Goal: Information Seeking & Learning: Learn about a topic

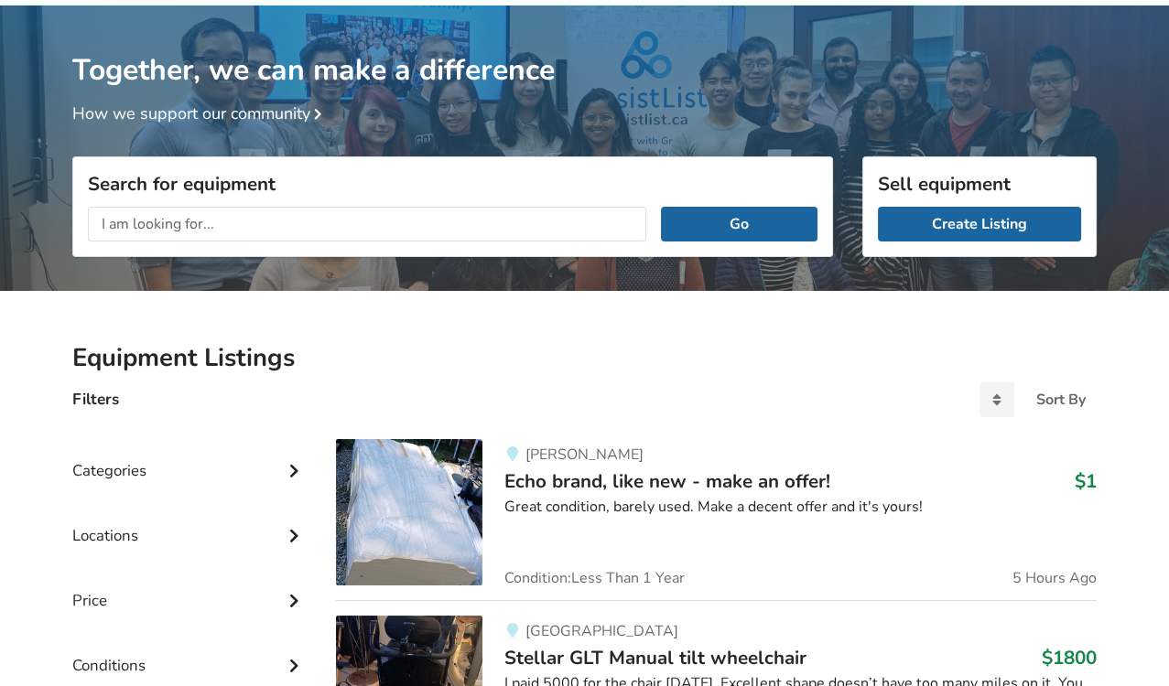
click at [564, 392] on div "Filters Sort By Most recent Price ascending Price descending" at bounding box center [584, 407] width 1053 height 35
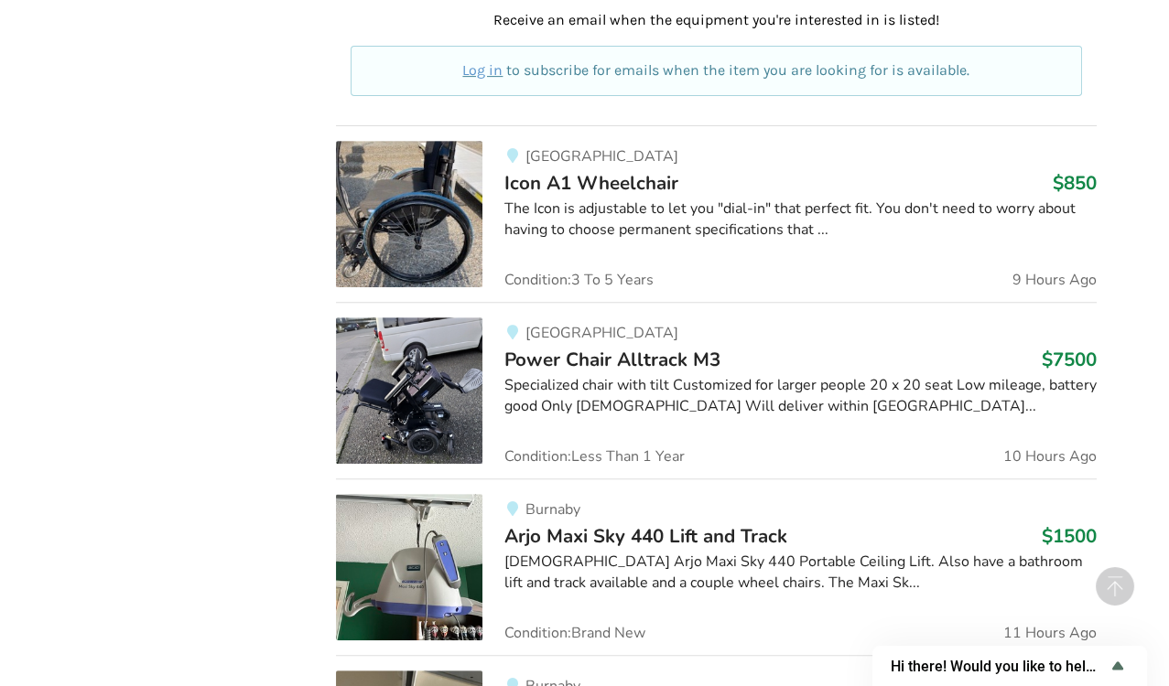
scroll to position [1117, 0]
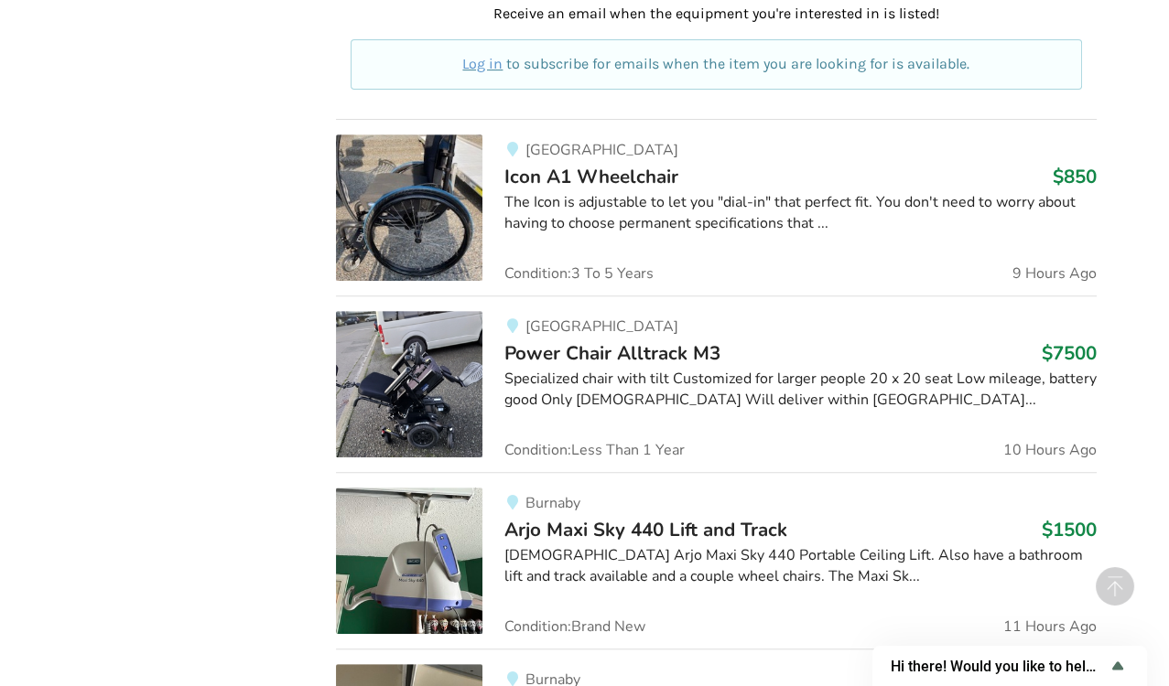
click at [609, 627] on span "Condition: Brand New" at bounding box center [574, 627] width 141 height 15
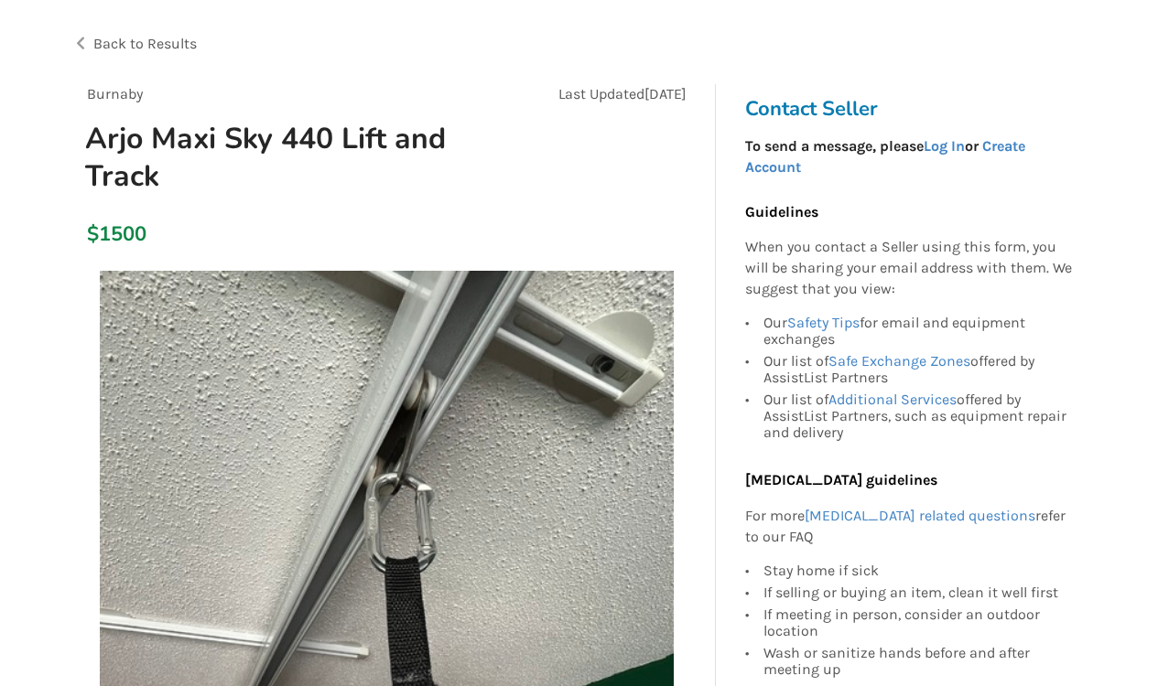
scroll to position [102, 0]
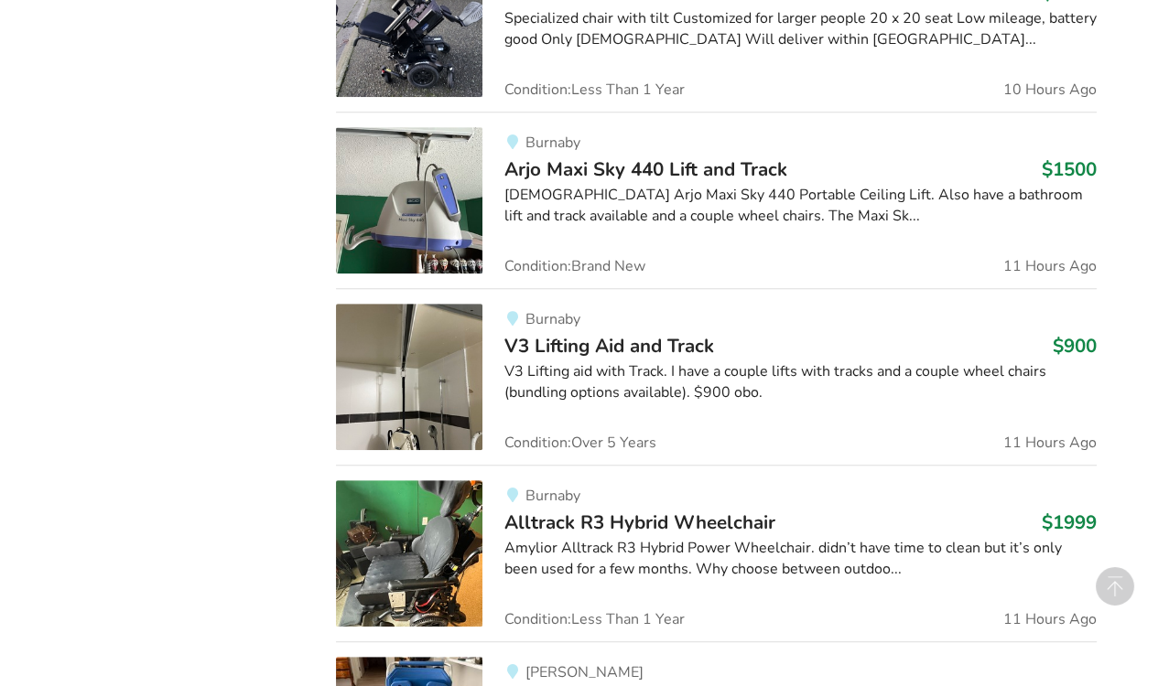
scroll to position [1479, 0]
click at [625, 417] on div at bounding box center [800, 418] width 592 height 2
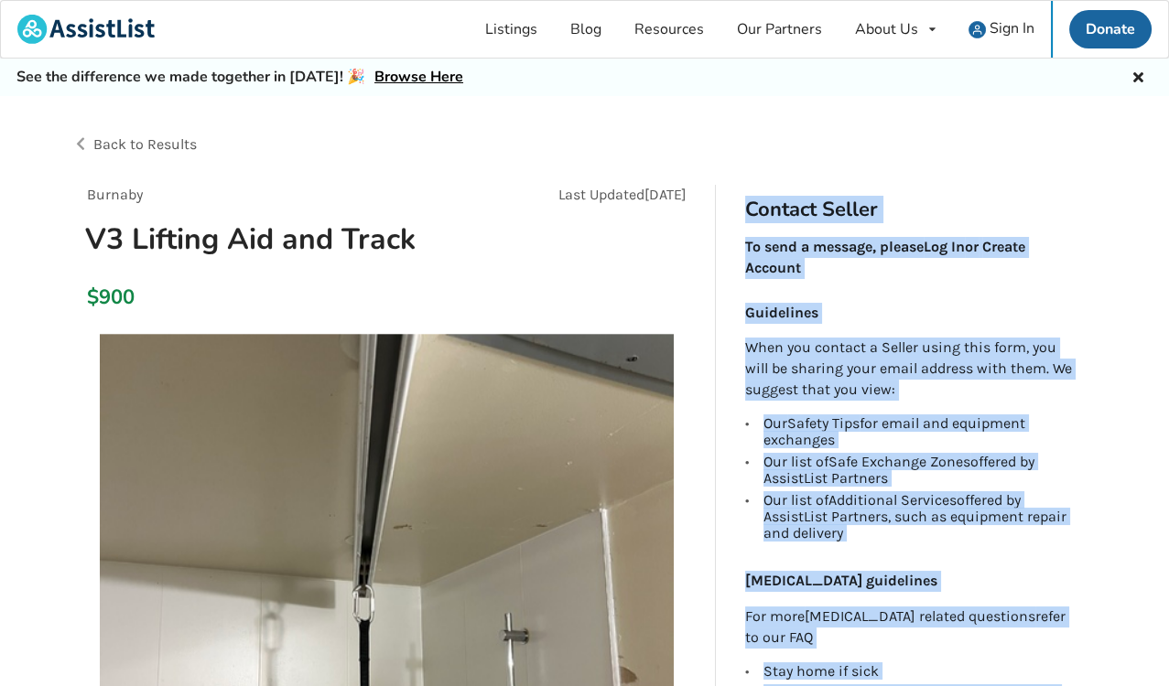
click at [625, 412] on img at bounding box center [387, 621] width 574 height 574
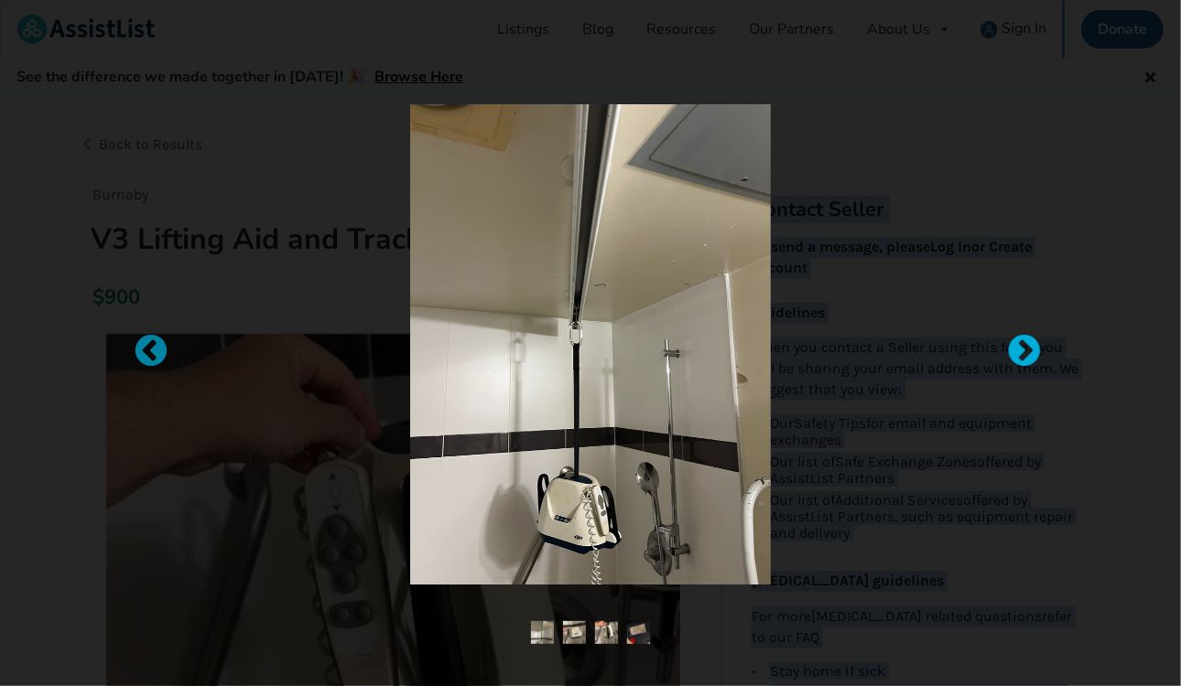
click at [1017, 351] on div at bounding box center [1015, 343] width 18 height 18
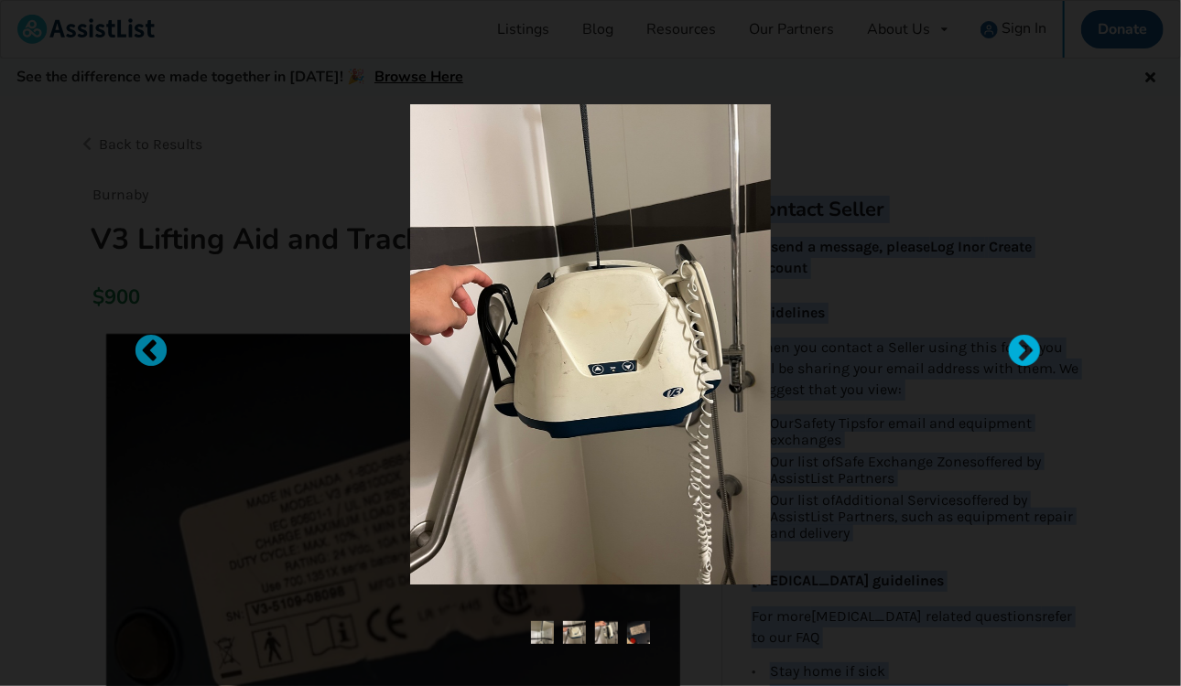
click at [1018, 352] on div at bounding box center [1015, 343] width 18 height 18
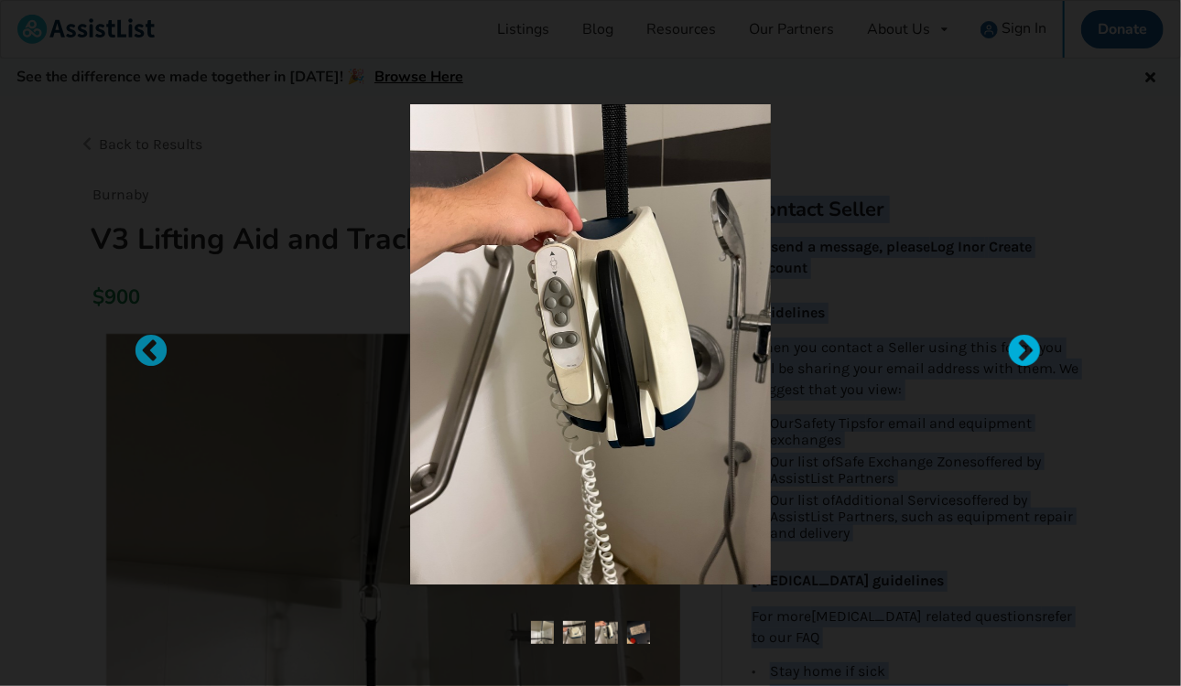
click at [1018, 352] on div at bounding box center [1015, 343] width 18 height 18
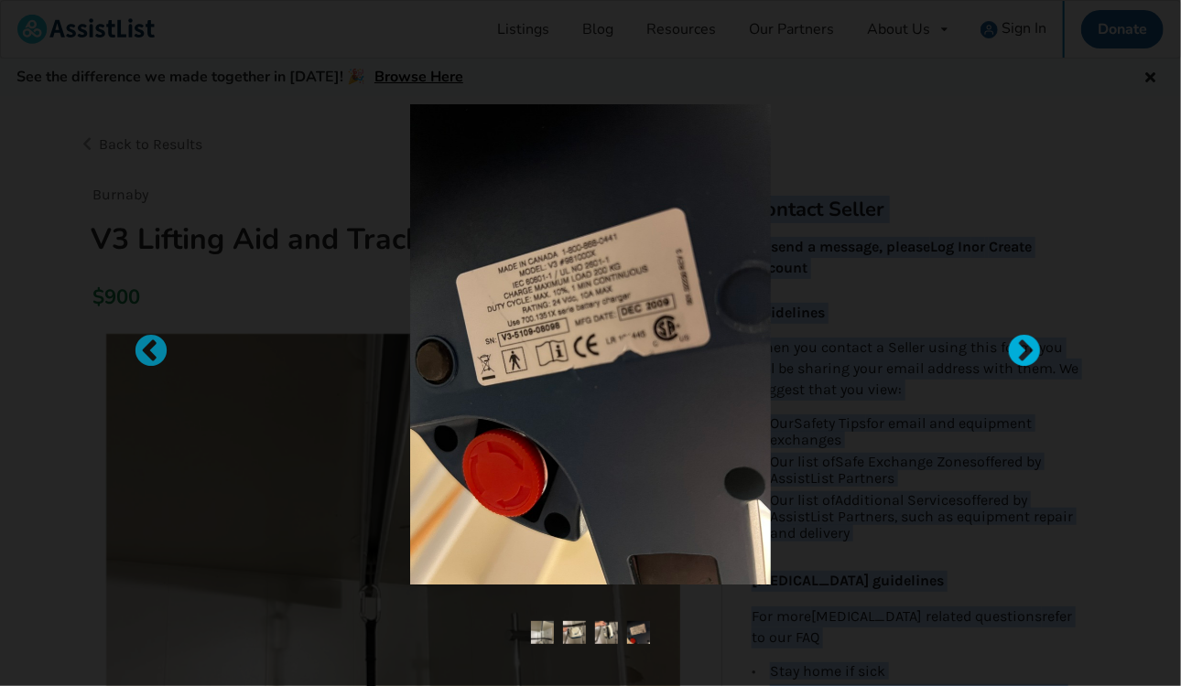
click at [1018, 352] on div at bounding box center [1015, 343] width 18 height 18
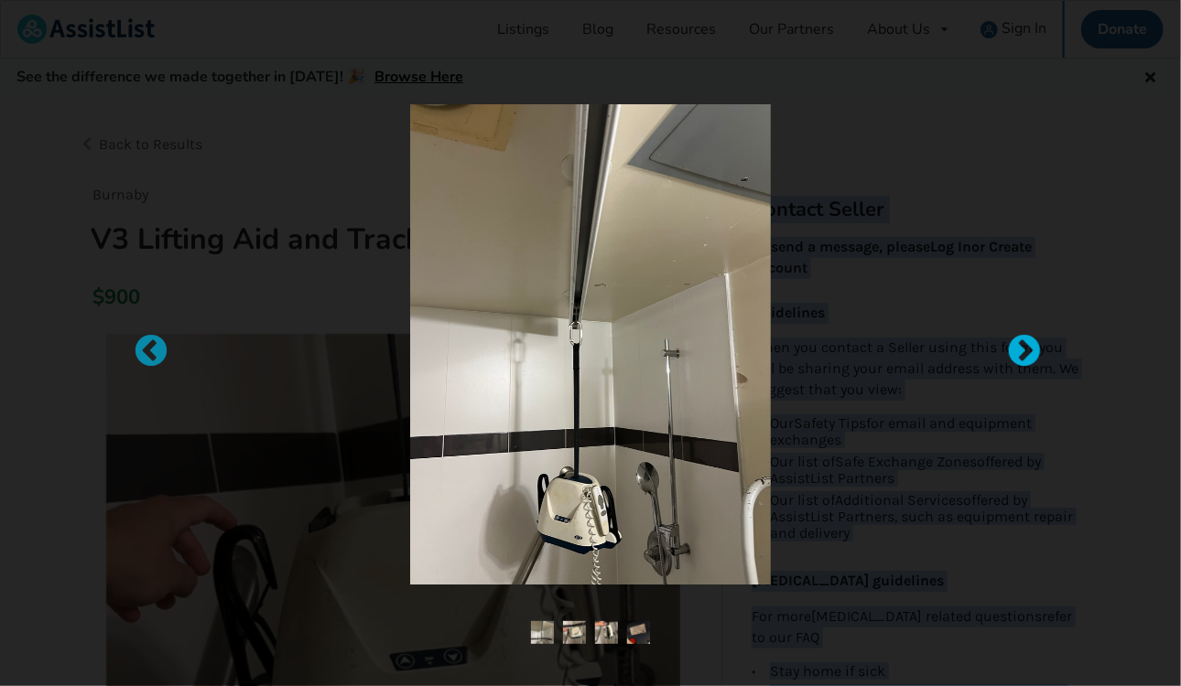
click at [1015, 352] on div at bounding box center [1015, 343] width 18 height 18
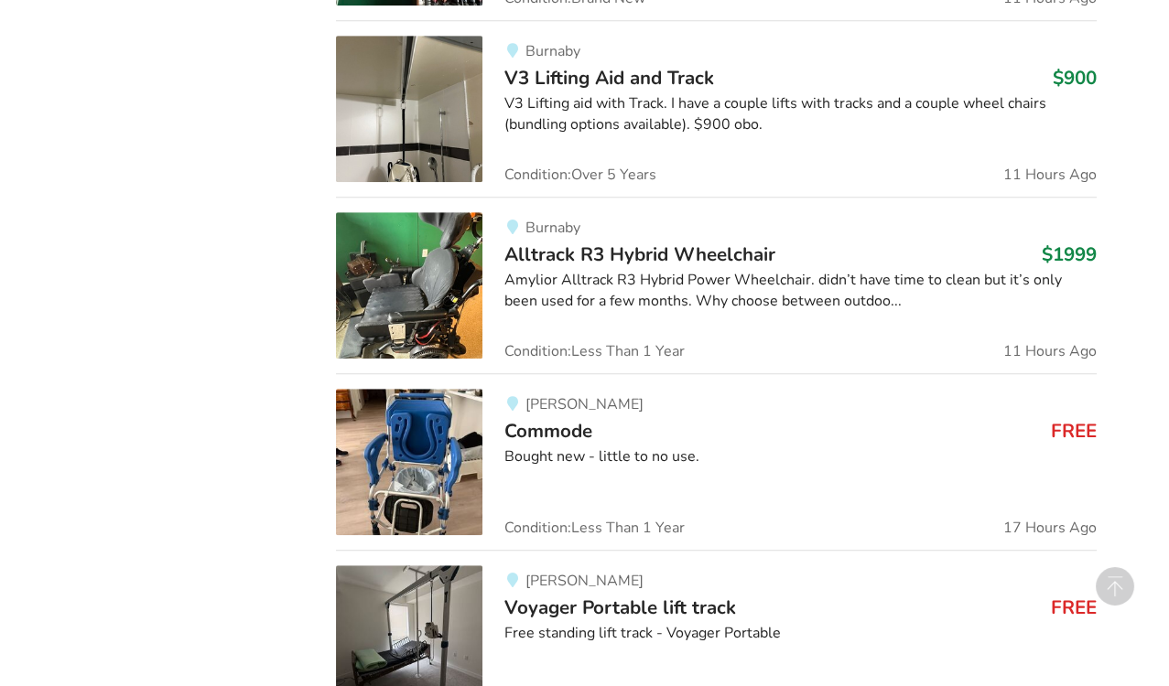
scroll to position [1766, 0]
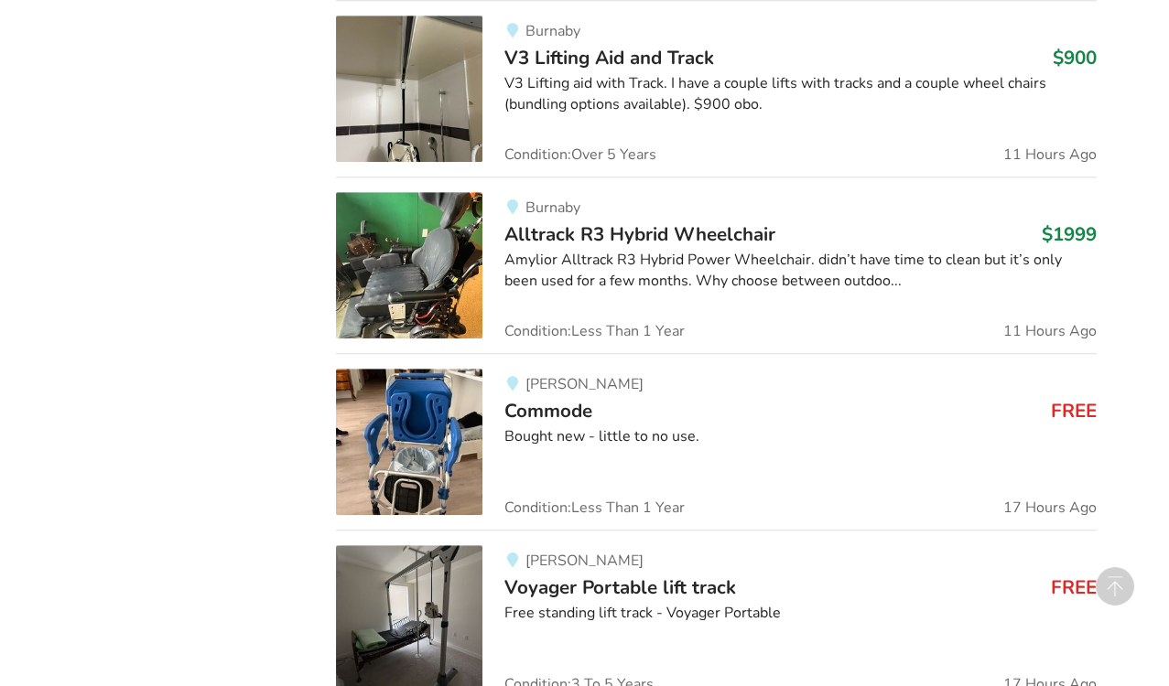
click at [725, 464] on div "[PERSON_NAME] Commode FREE Bought new - little to no use. Condition: Less Than …" at bounding box center [789, 442] width 614 height 146
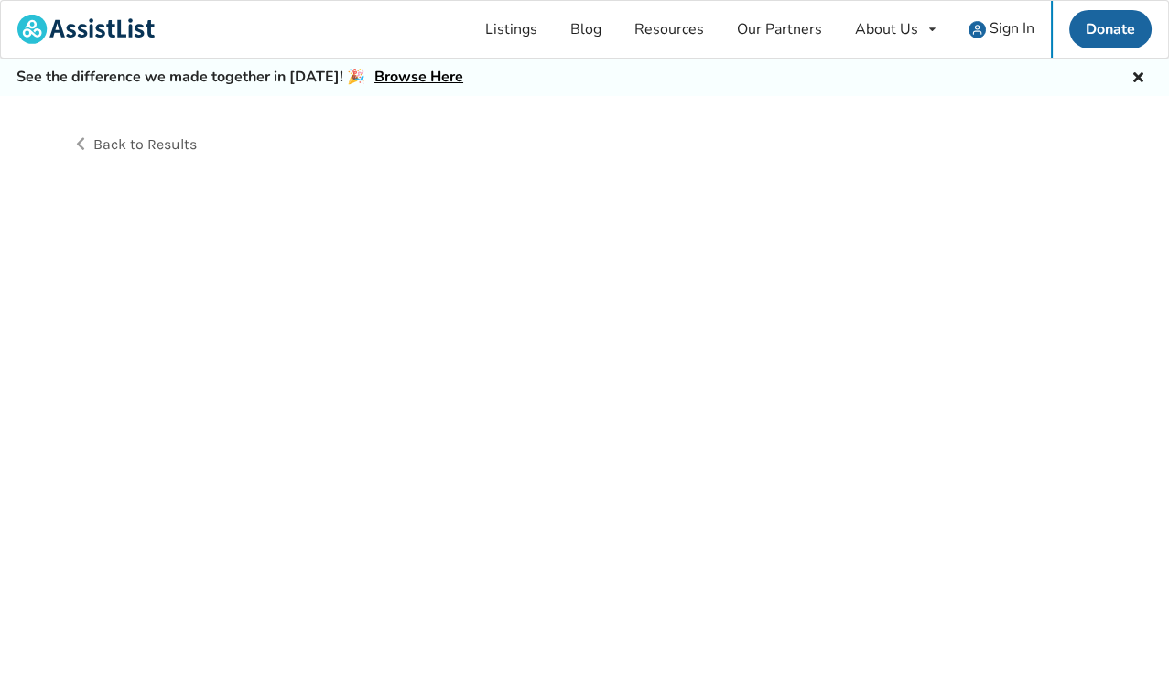
click at [725, 464] on div "Back to Results" at bounding box center [584, 411] width 1169 height 631
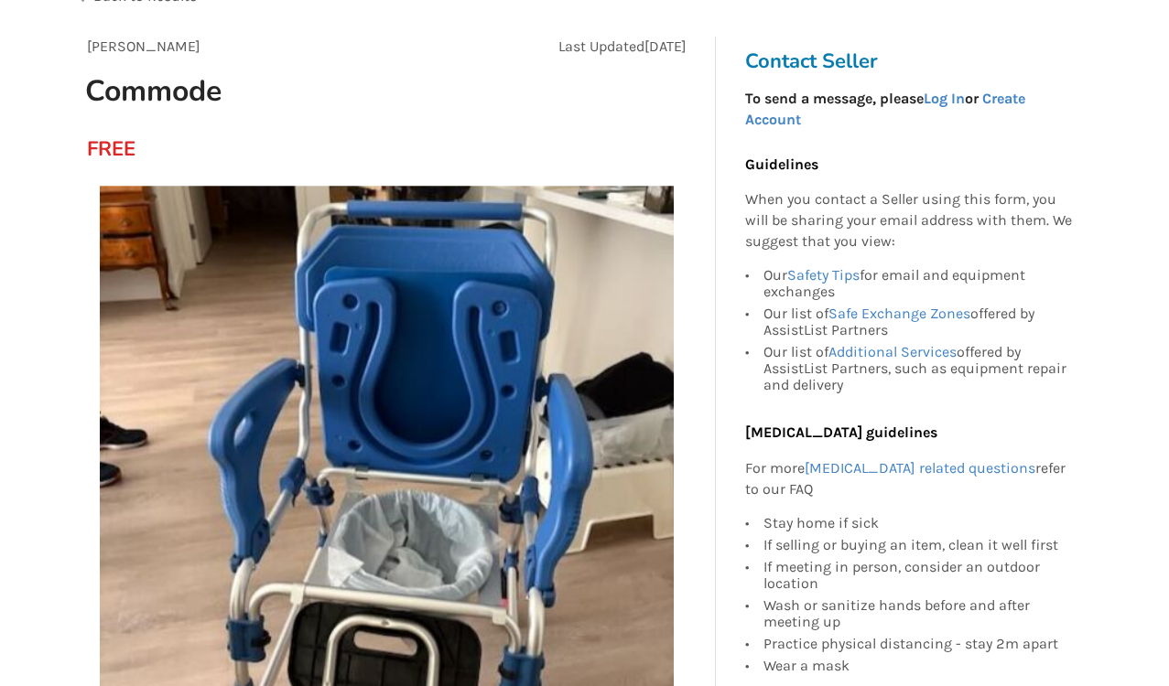
scroll to position [150, 0]
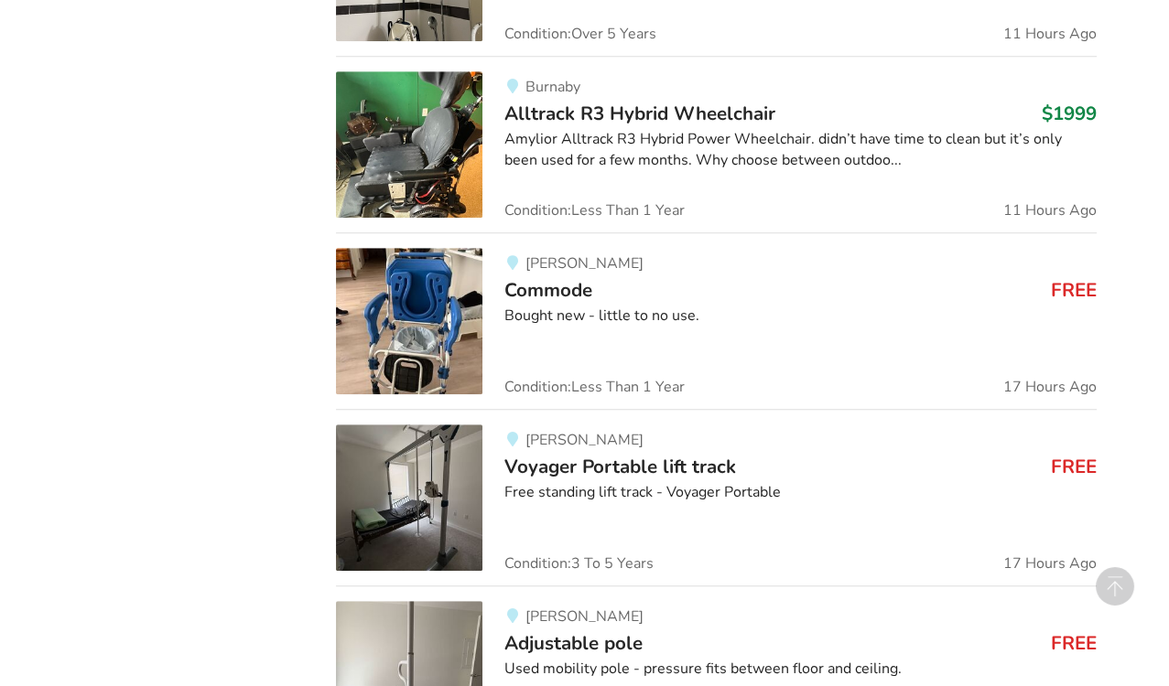
scroll to position [1889, 0]
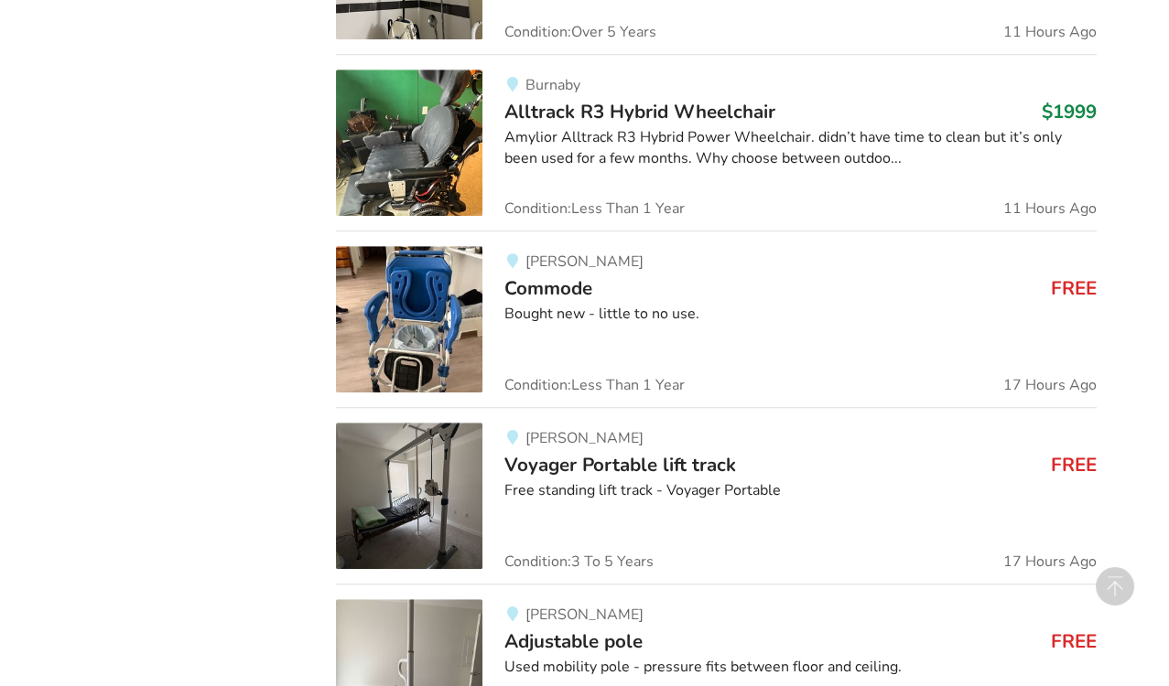
click at [440, 458] on img at bounding box center [409, 496] width 146 height 146
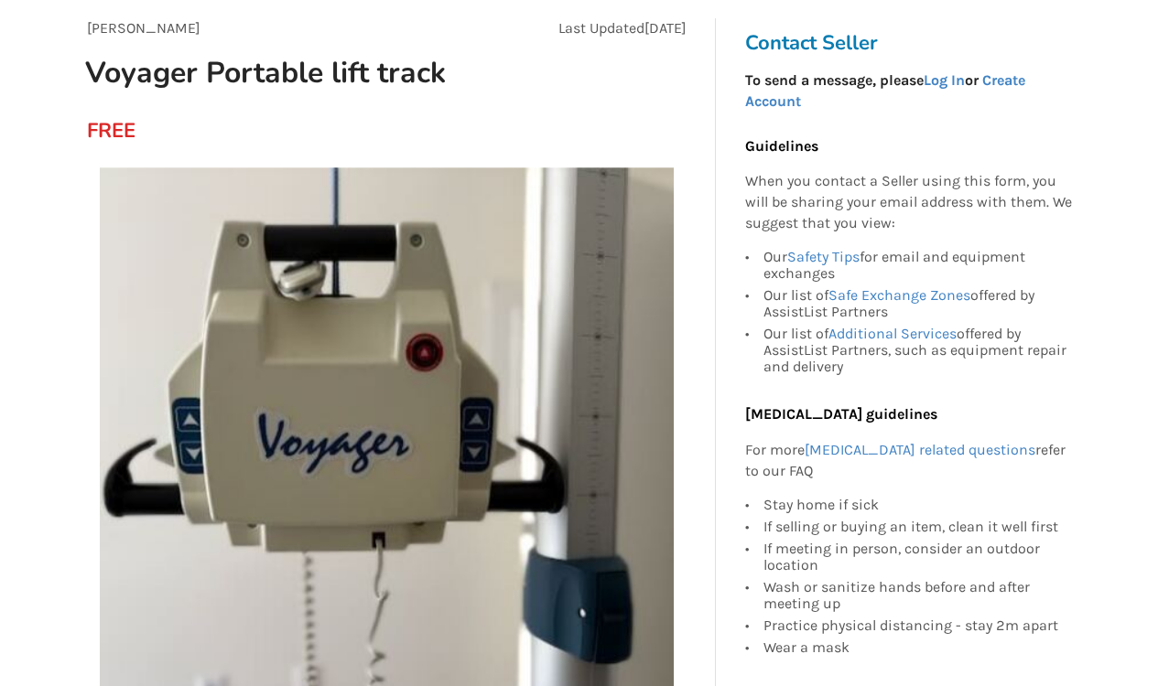
scroll to position [172, 0]
